Goal: Task Accomplishment & Management: Manage account settings

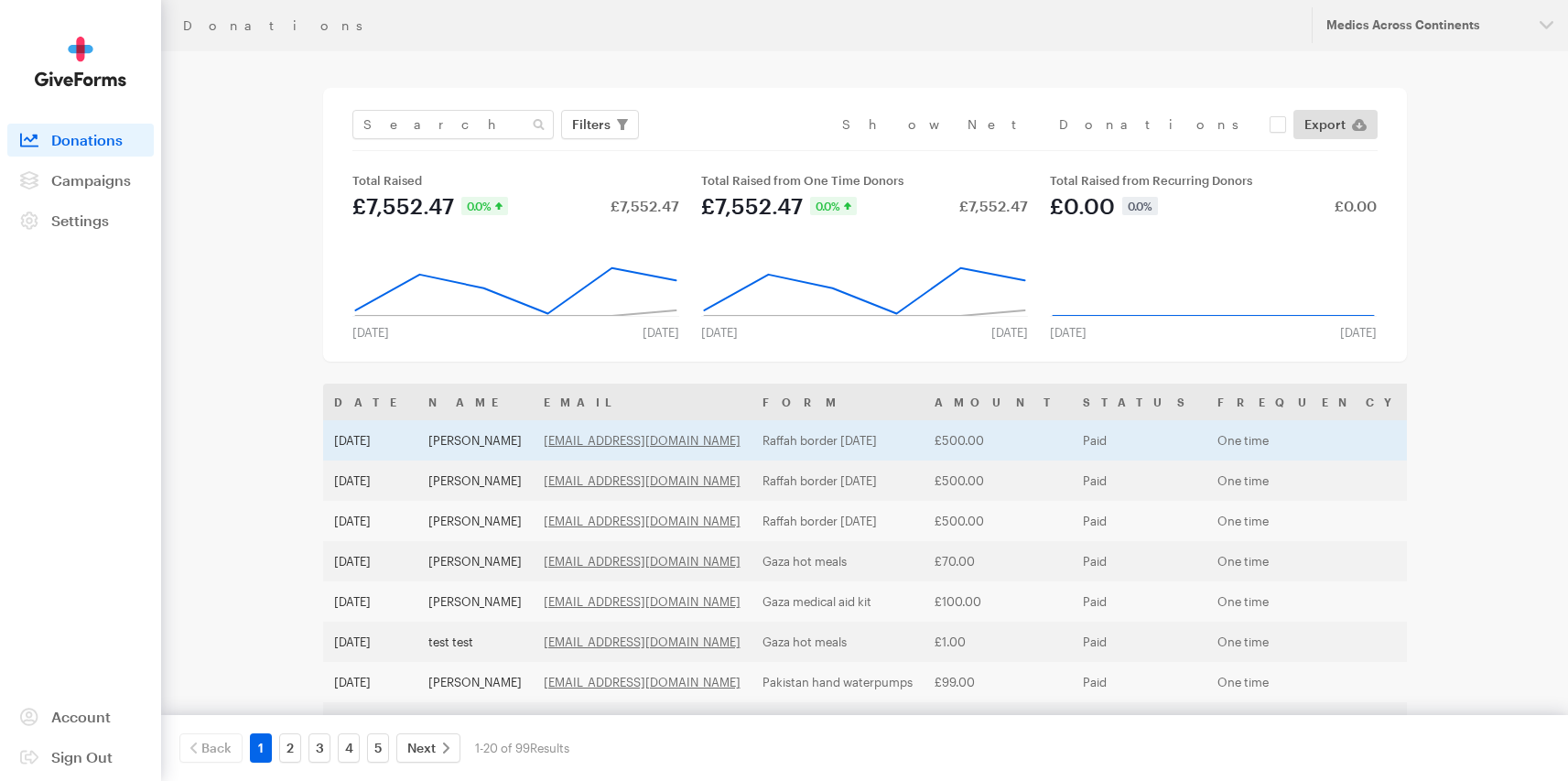
click at [529, 447] on td "[PERSON_NAME]" at bounding box center [475, 440] width 115 height 40
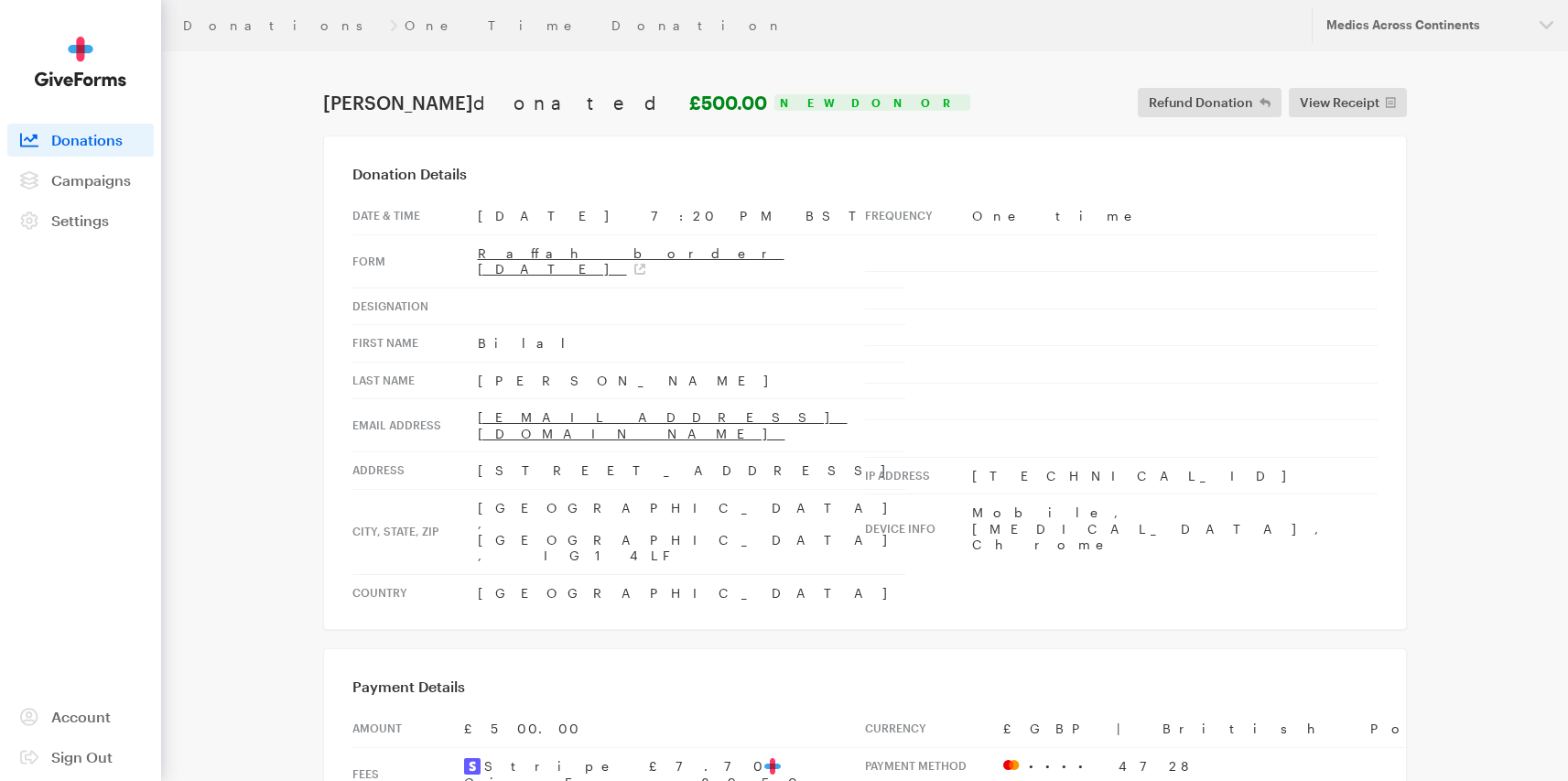
drag, startPoint x: 469, startPoint y: 397, endPoint x: 672, endPoint y: 397, distance: 203.0
click at [672, 399] on tr "Email address [EMAIL_ADDRESS][DOMAIN_NAME]" at bounding box center [628, 425] width 553 height 53
copy tr "[EMAIL_ADDRESS][DOMAIN_NAME]"
click at [744, 559] on main "Donations One Time Donation [PERSON_NAME] donated £500.00 New Donor Refund Dona…" at bounding box center [784, 780] width 1318 height 1458
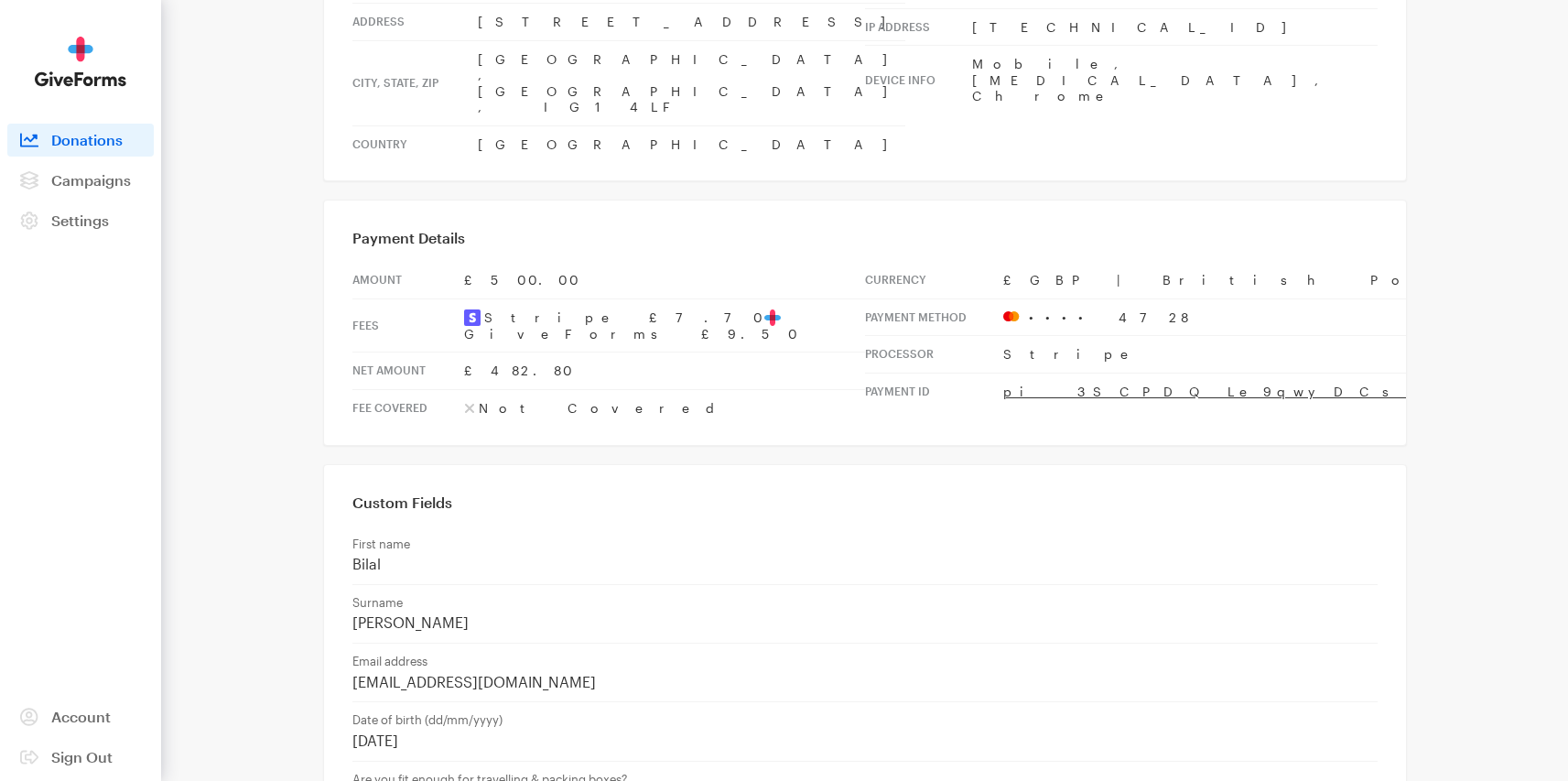
scroll to position [412, 0]
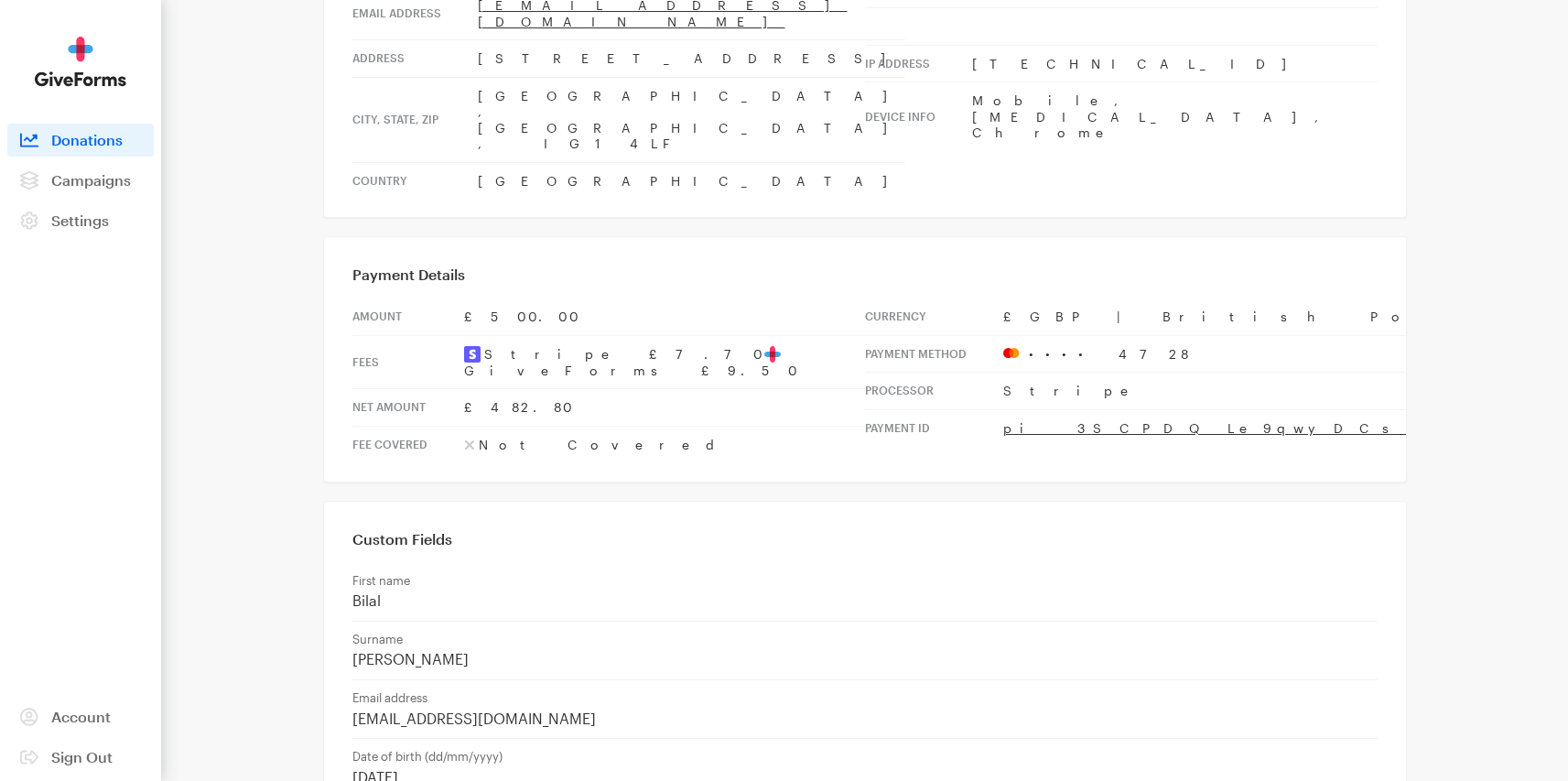
drag, startPoint x: 474, startPoint y: 28, endPoint x: 654, endPoint y: 27, distance: 180.0
click at [654, 40] on tr "Address [STREET_ADDRESS]" at bounding box center [628, 59] width 553 height 37
copy tr "[STREET_ADDRESS]"
click at [887, 621] on td "Surname [PERSON_NAME]" at bounding box center [864, 650] width 1025 height 59
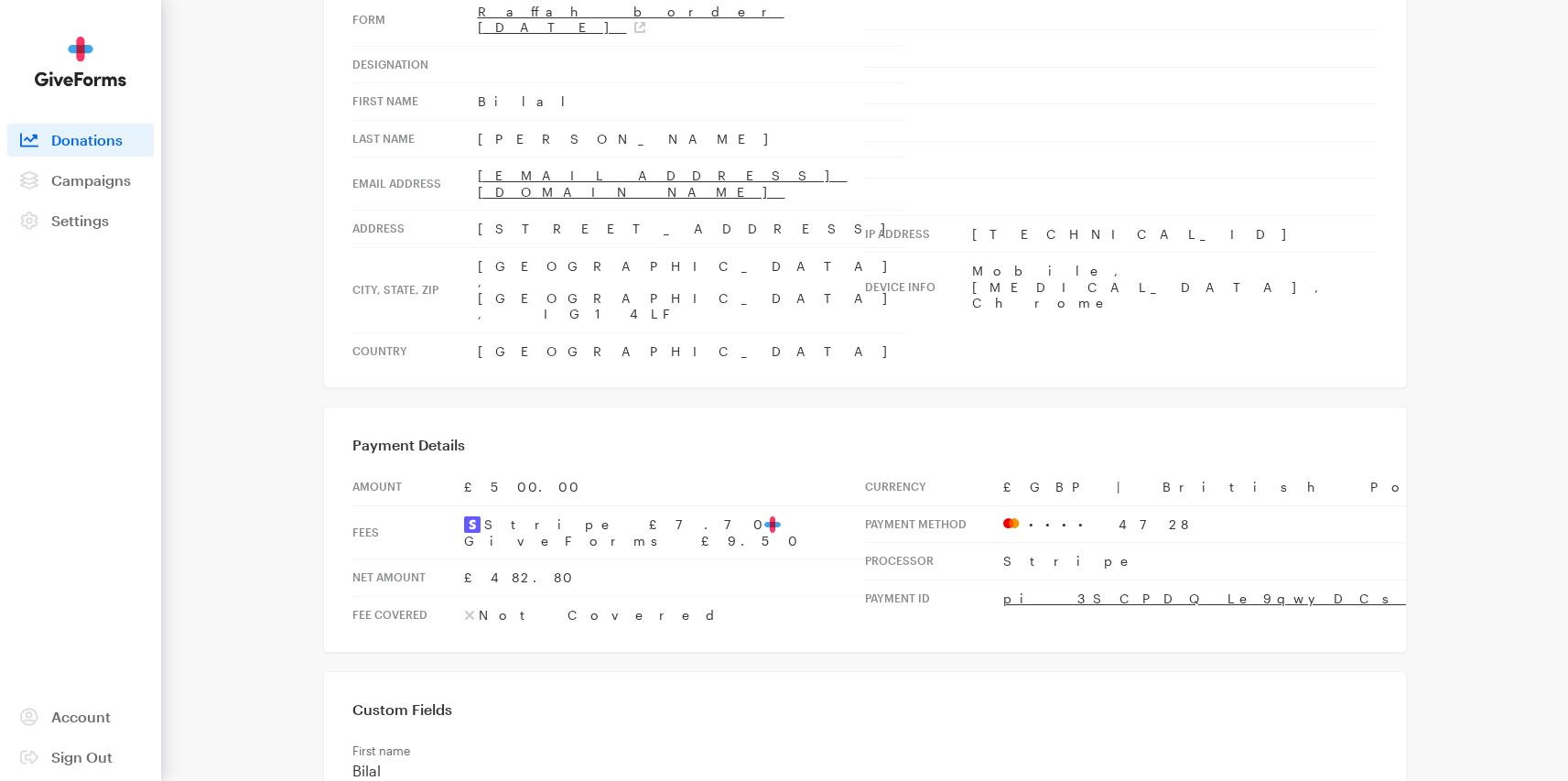
scroll to position [192, 0]
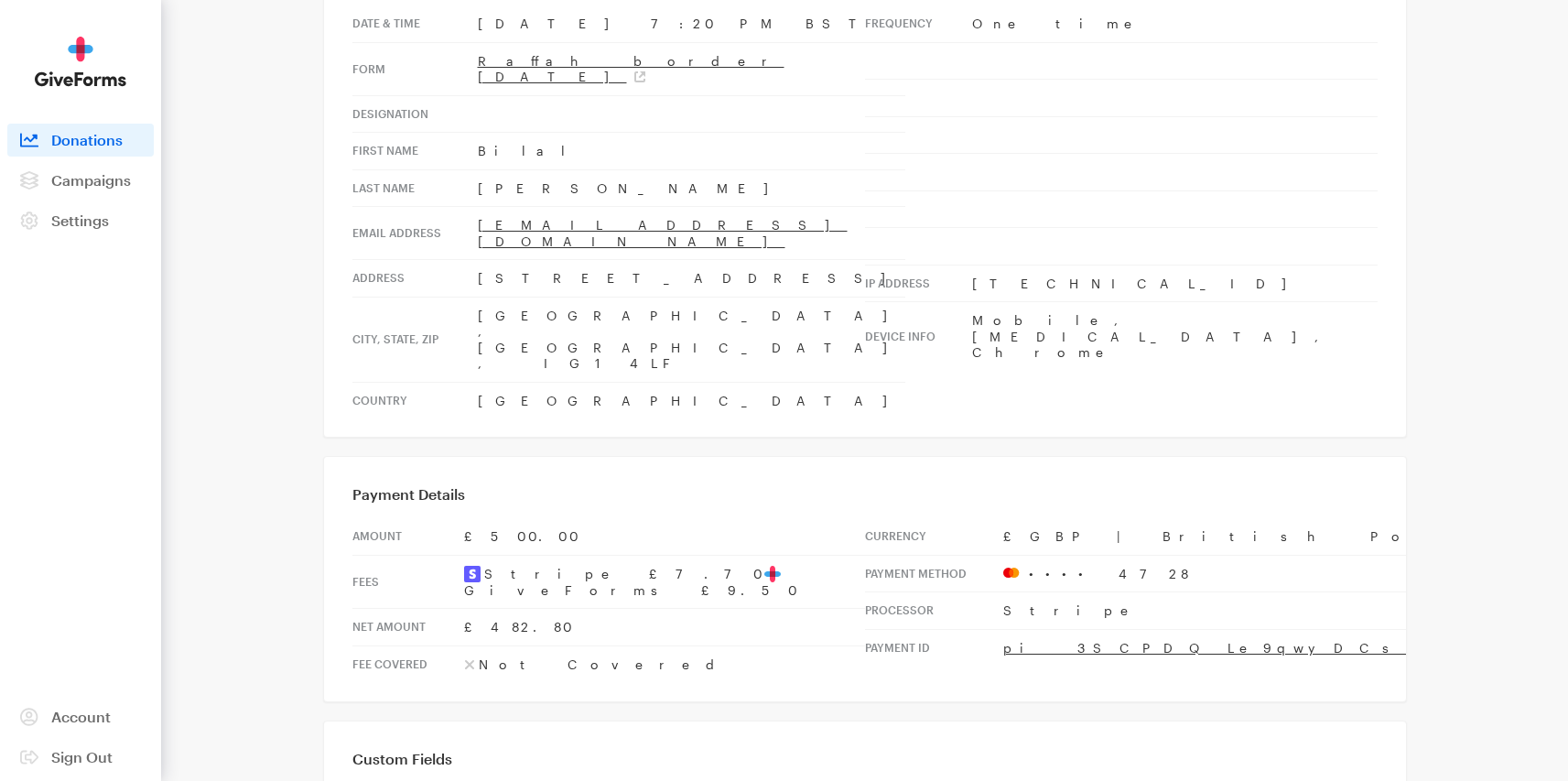
click at [1390, 197] on div "Donation Details Date & time [DATE] 7:20 PM BST Form [GEOGRAPHIC_DATA] border […" at bounding box center [865, 191] width 1084 height 495
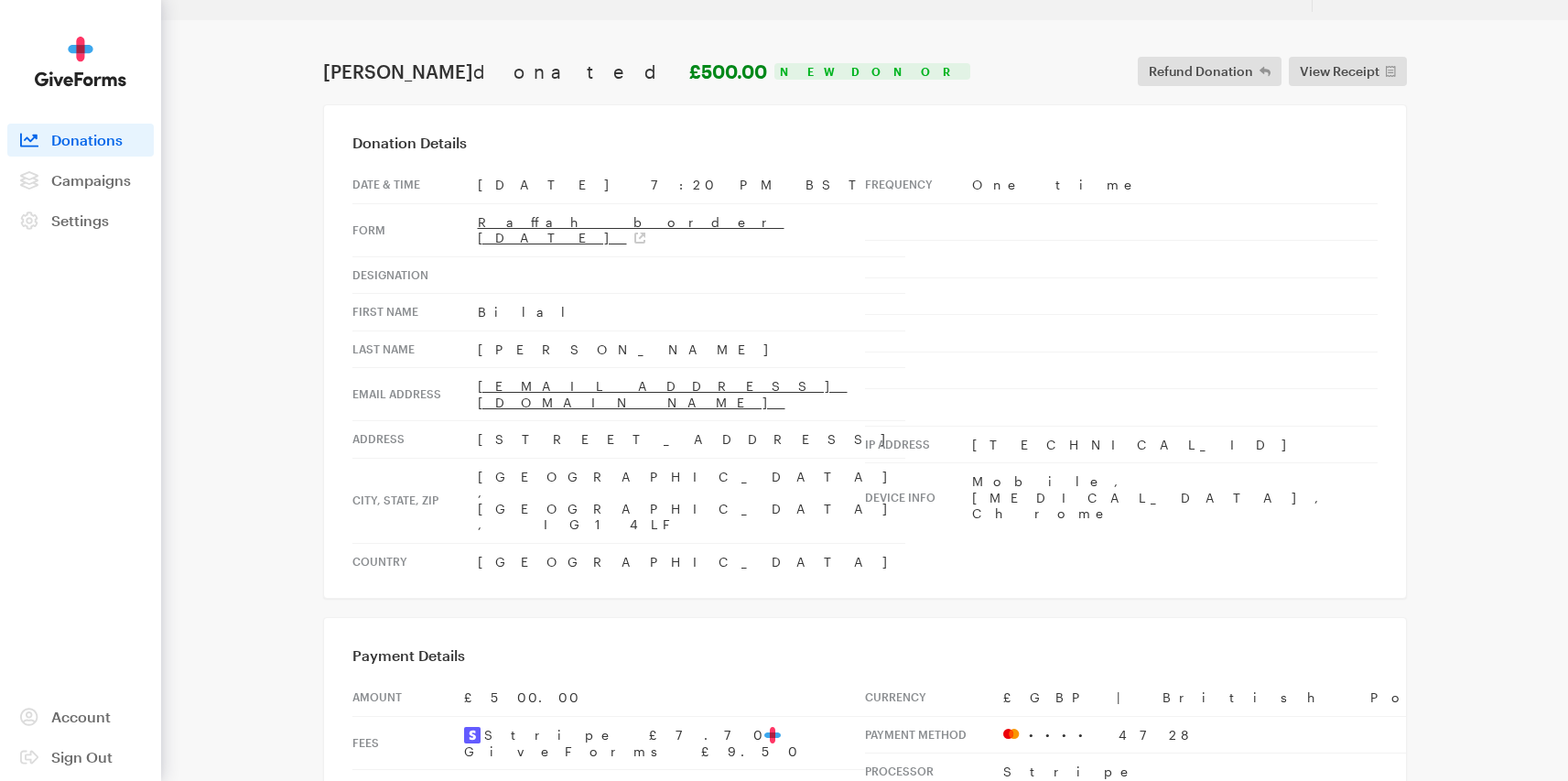
scroll to position [9, 0]
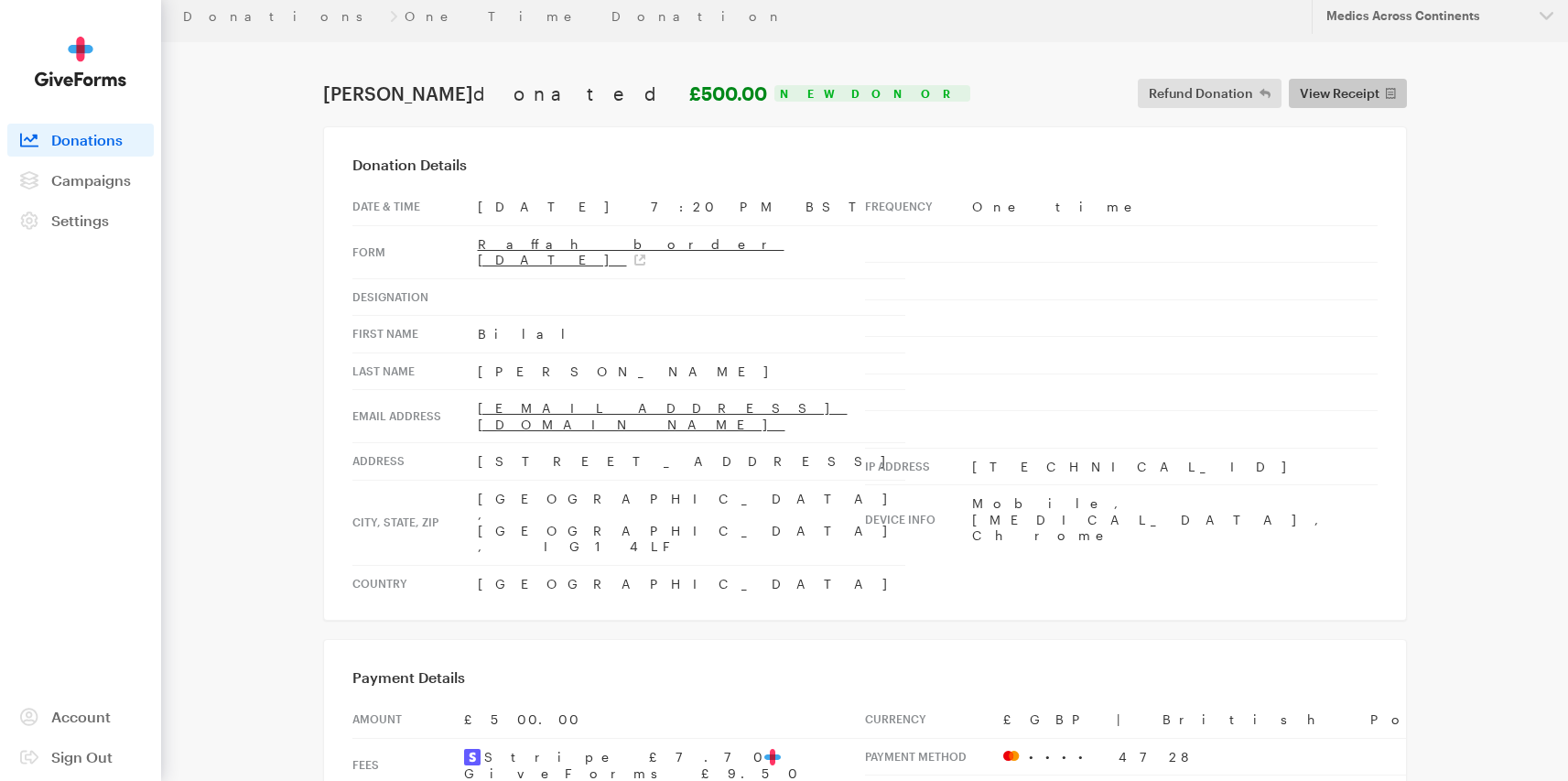
click at [1334, 83] on span "View Receipt" at bounding box center [1340, 94] width 80 height 22
